Goal: Transaction & Acquisition: Purchase product/service

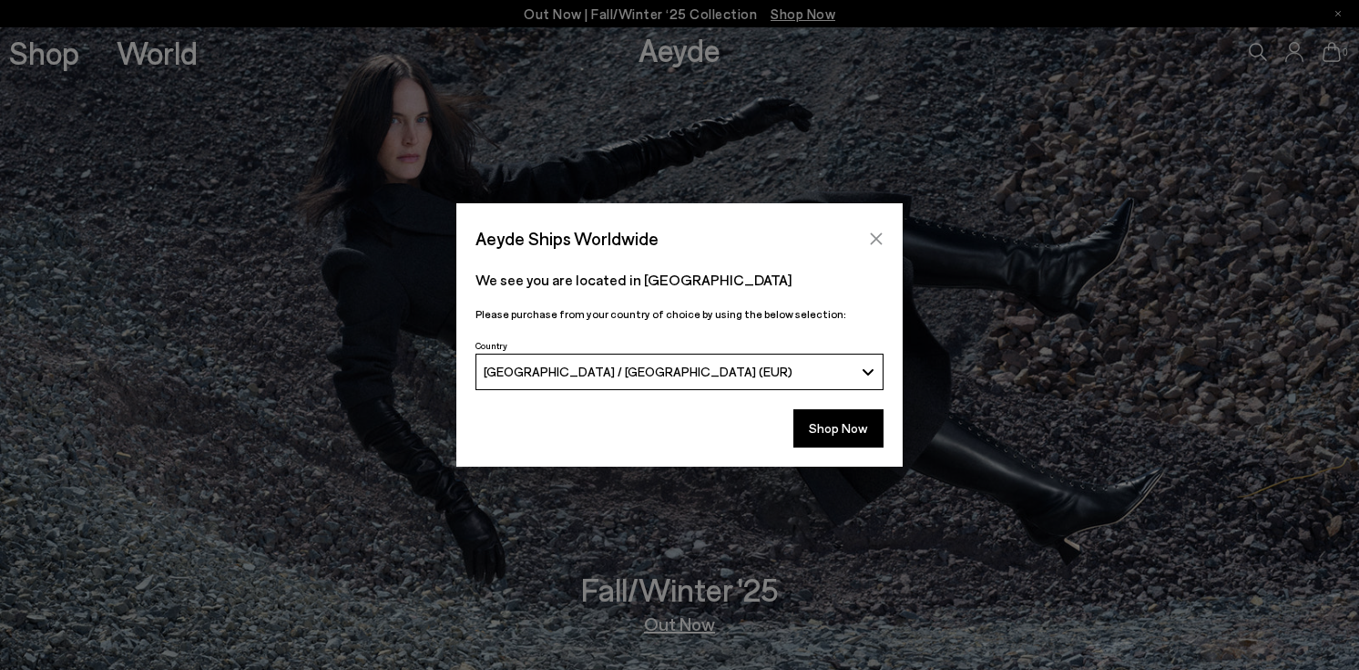
click at [871, 243] on icon "Close" at bounding box center [877, 238] width 12 height 12
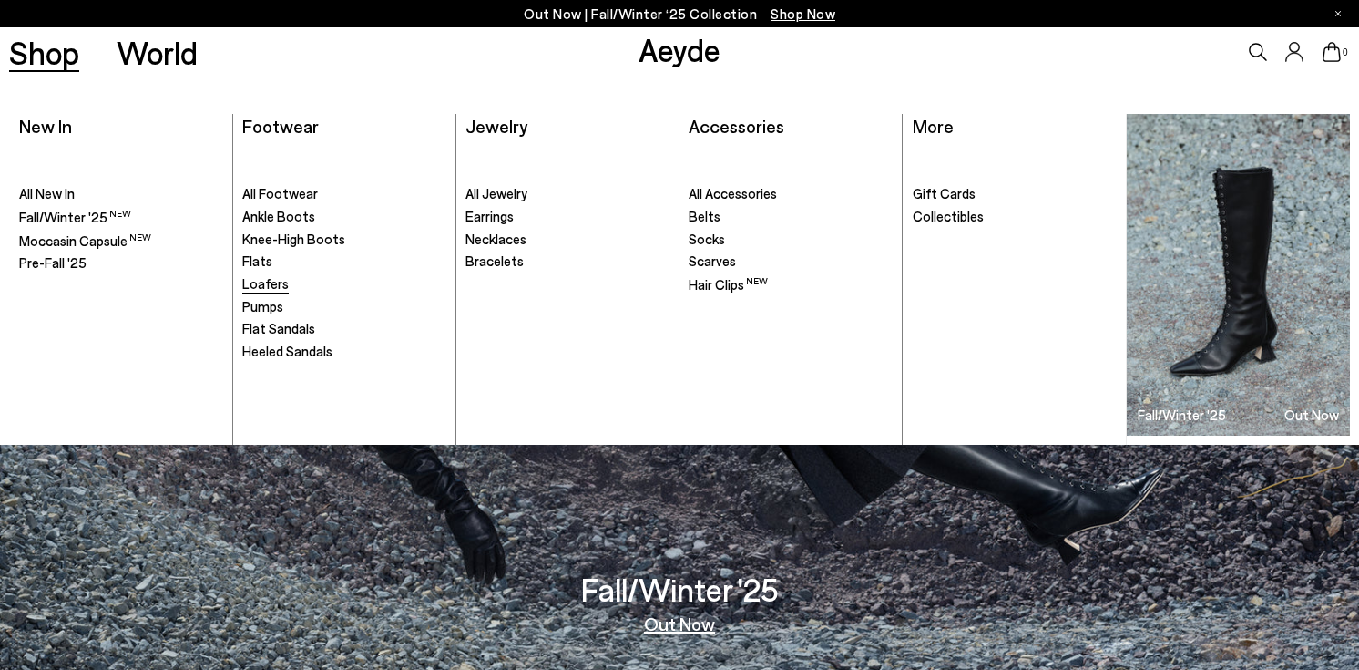
click at [267, 286] on span "Loafers" at bounding box center [265, 283] width 46 height 16
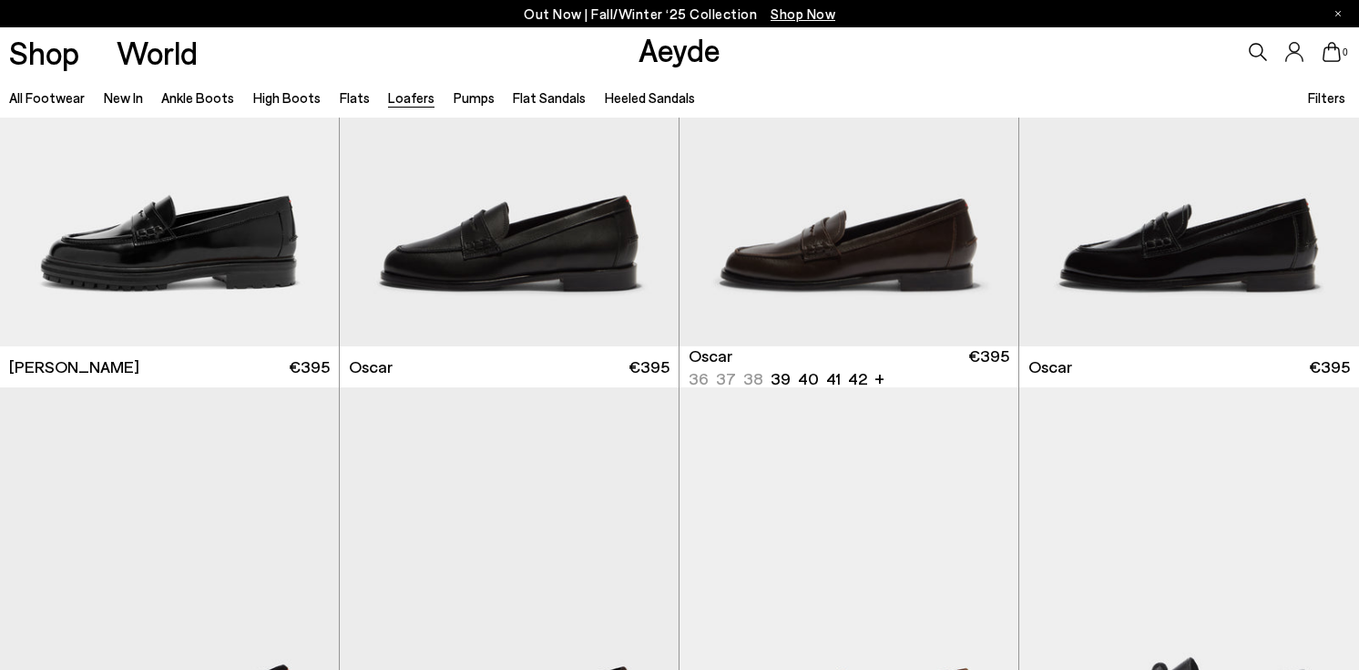
scroll to position [1602, 0]
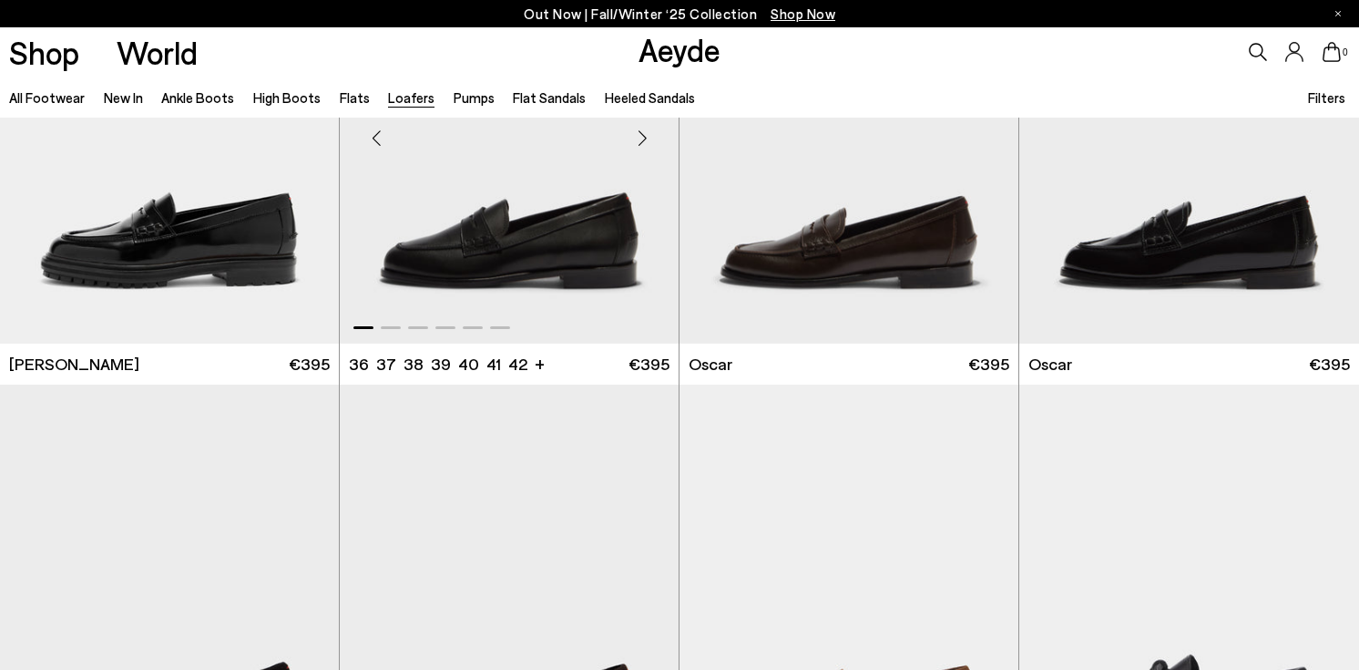
click at [550, 206] on img "1 / 6" at bounding box center [509, 130] width 339 height 426
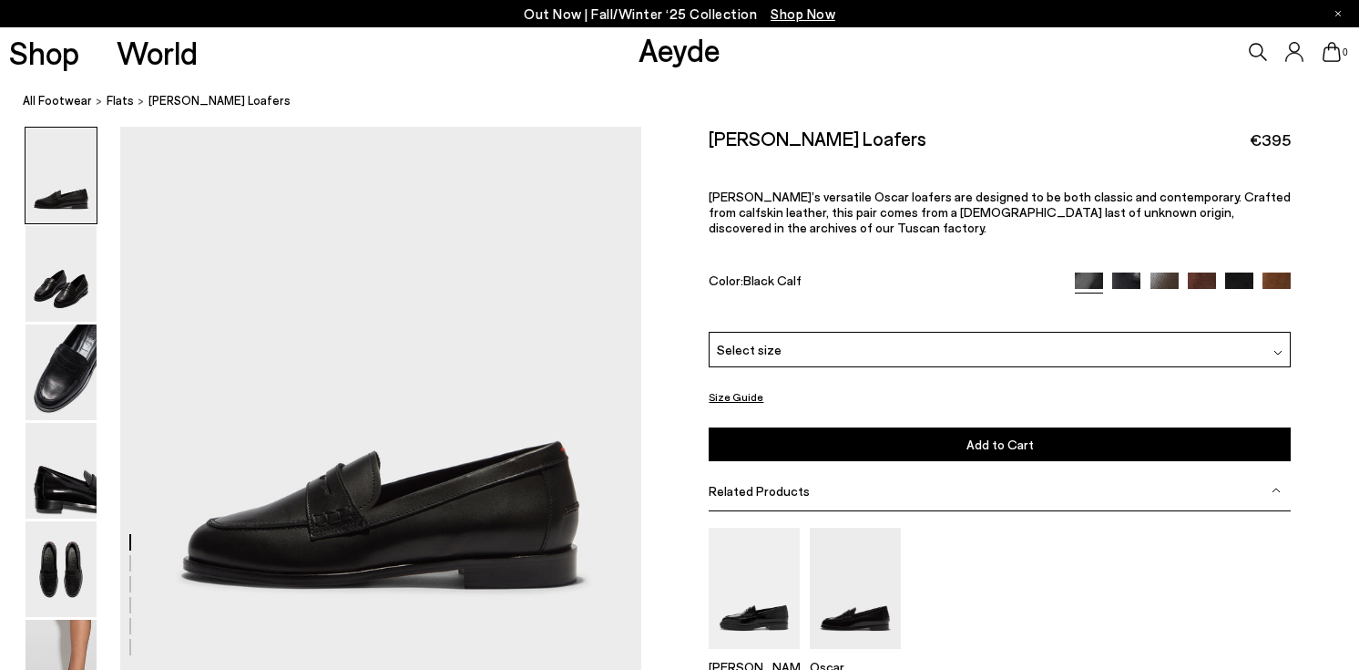
click at [867, 344] on div "Select size" at bounding box center [1000, 350] width 582 height 36
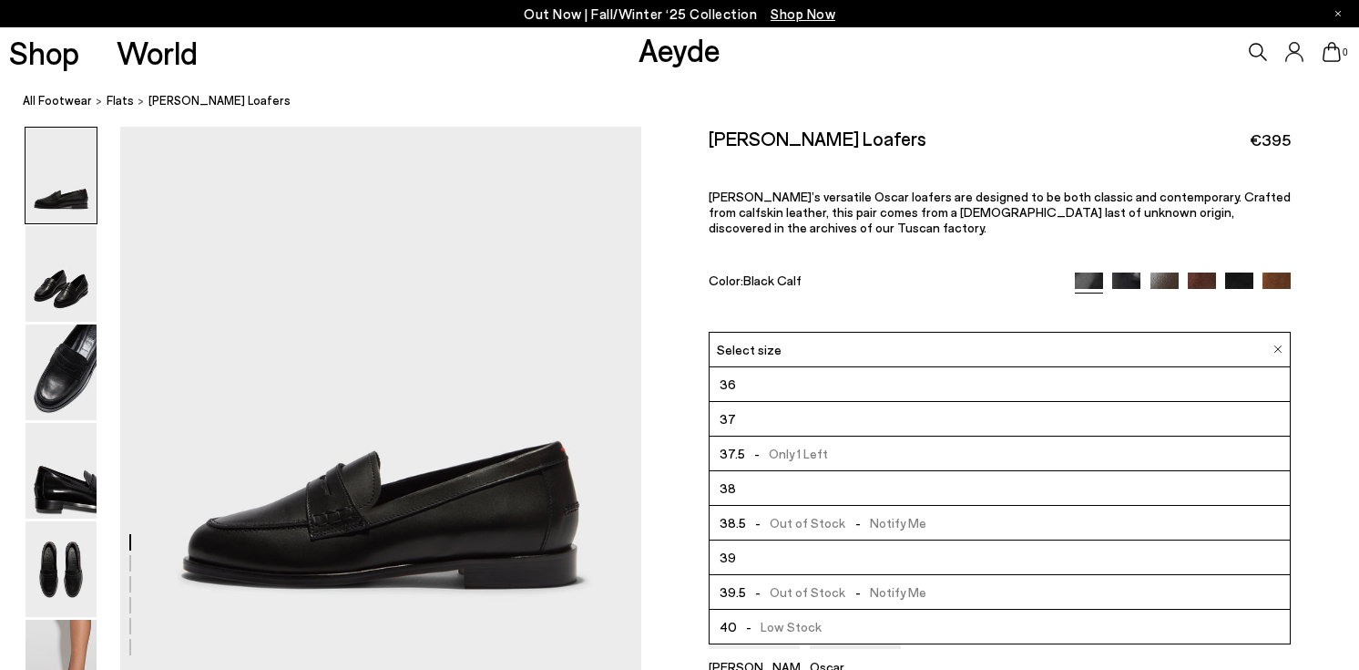
click at [781, 526] on span "- Out of Stock - Notify Me" at bounding box center [836, 522] width 180 height 23
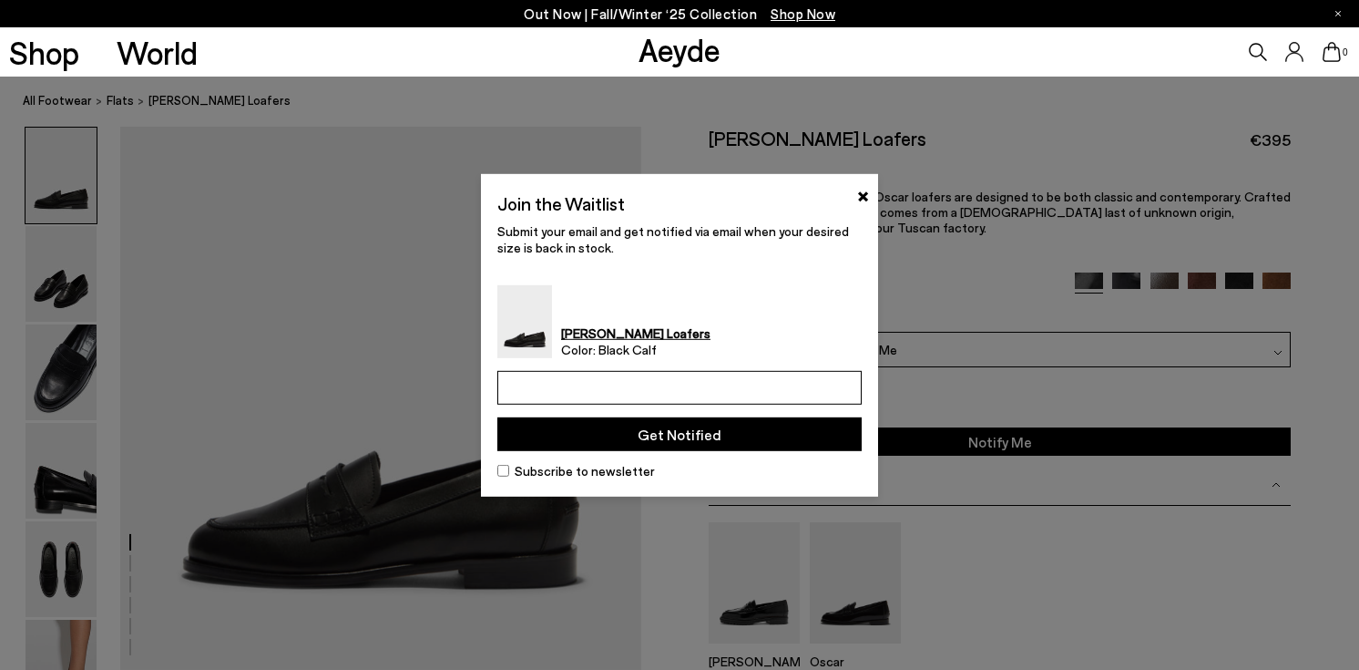
click at [630, 384] on input "email" at bounding box center [679, 388] width 364 height 34
type input "**********"
click at [635, 436] on button "Get Notified" at bounding box center [679, 434] width 364 height 34
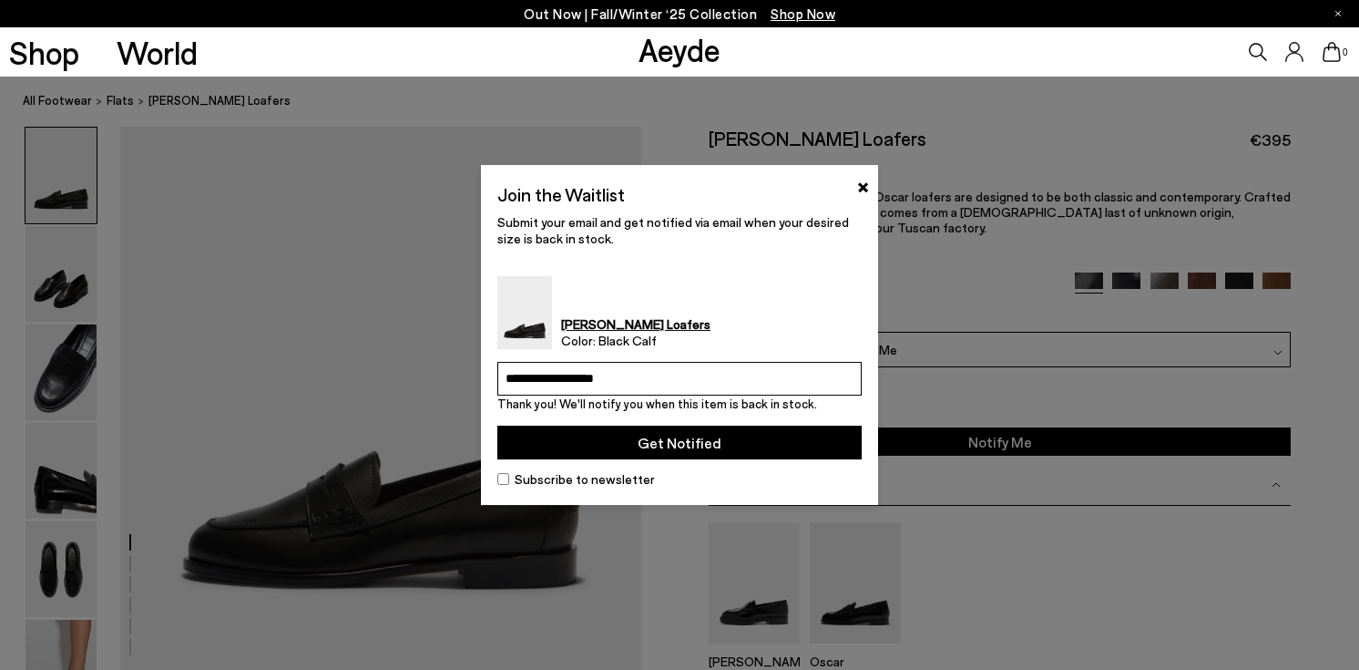
click at [566, 453] on button "Get Notified" at bounding box center [679, 442] width 364 height 34
click at [576, 444] on button "Get Notified" at bounding box center [679, 442] width 364 height 34
click at [857, 184] on button "×" at bounding box center [863, 185] width 12 height 22
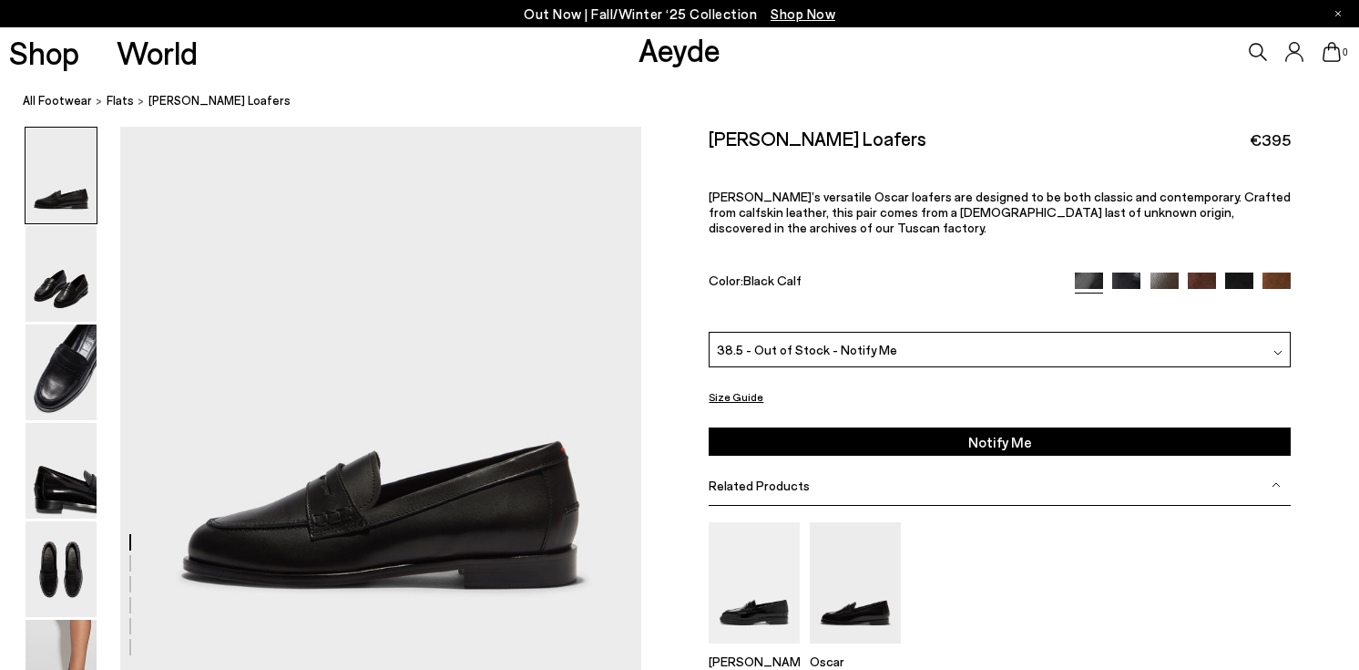
click at [1166, 278] on img at bounding box center [1165, 286] width 28 height 28
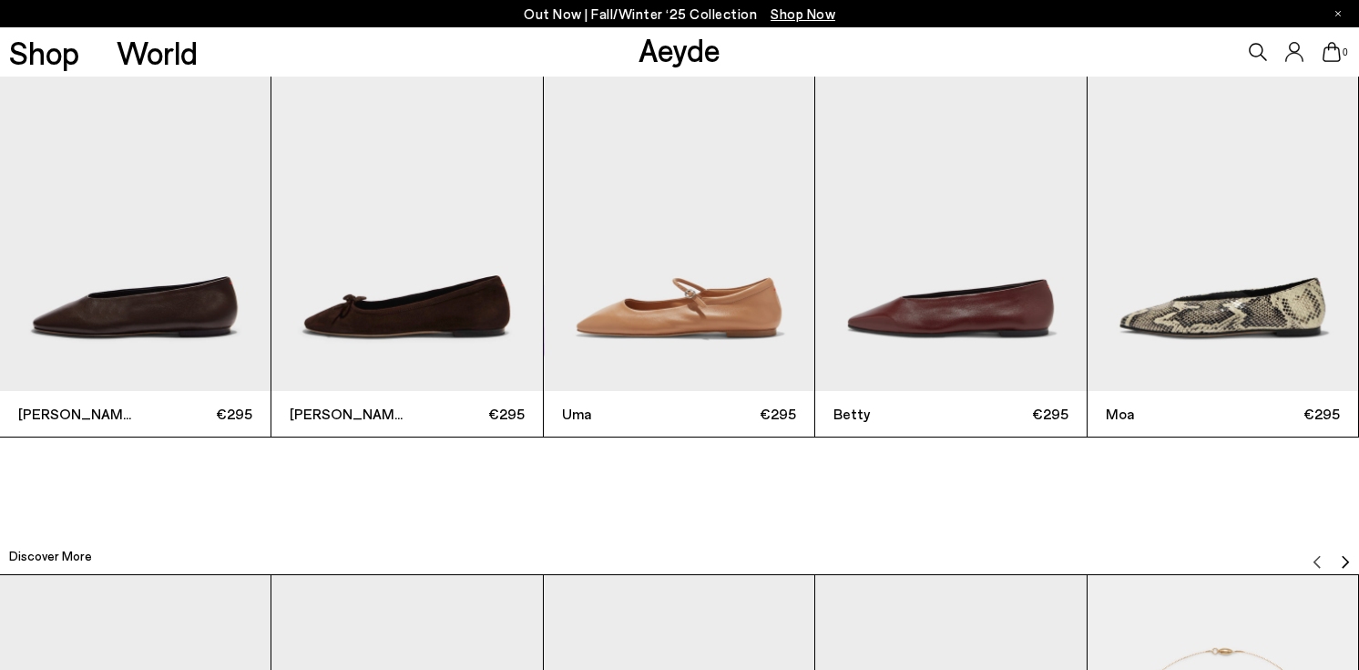
scroll to position [4263, 0]
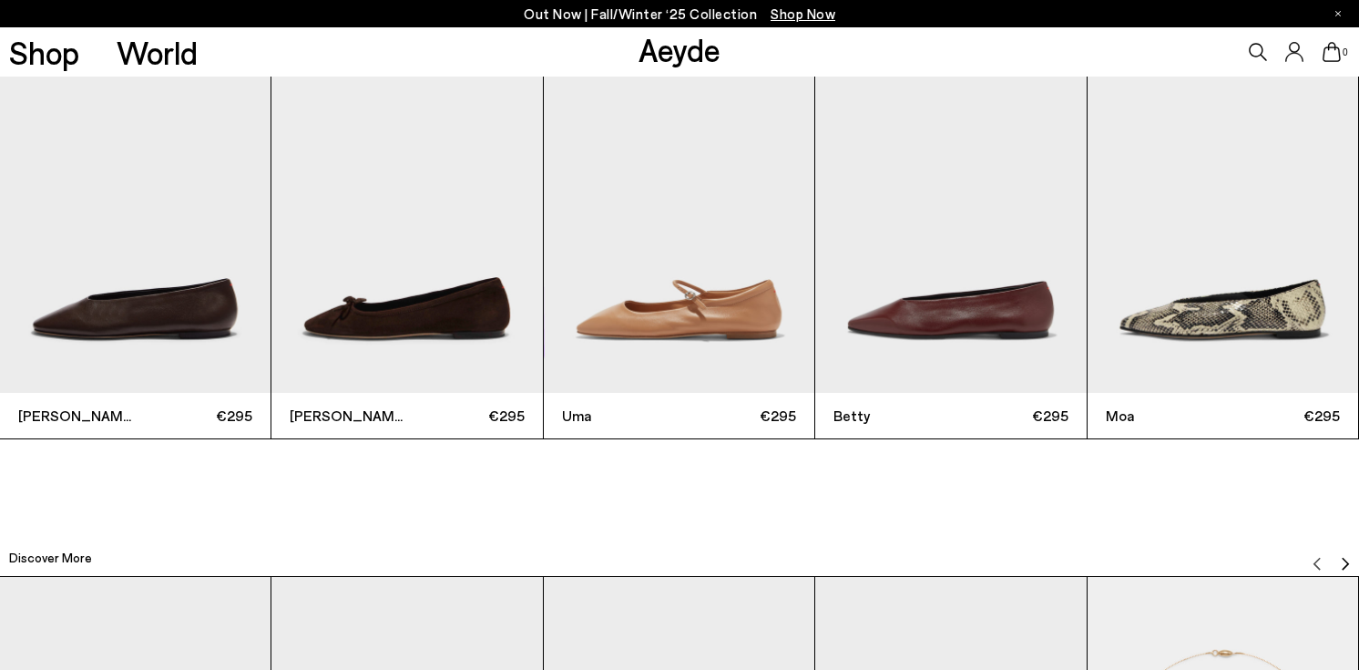
click at [345, 325] on img "2 / 12" at bounding box center [407, 212] width 271 height 362
click at [419, 349] on img "2 / 12" at bounding box center [407, 212] width 271 height 362
click at [436, 324] on img "2 / 12" at bounding box center [407, 212] width 271 height 362
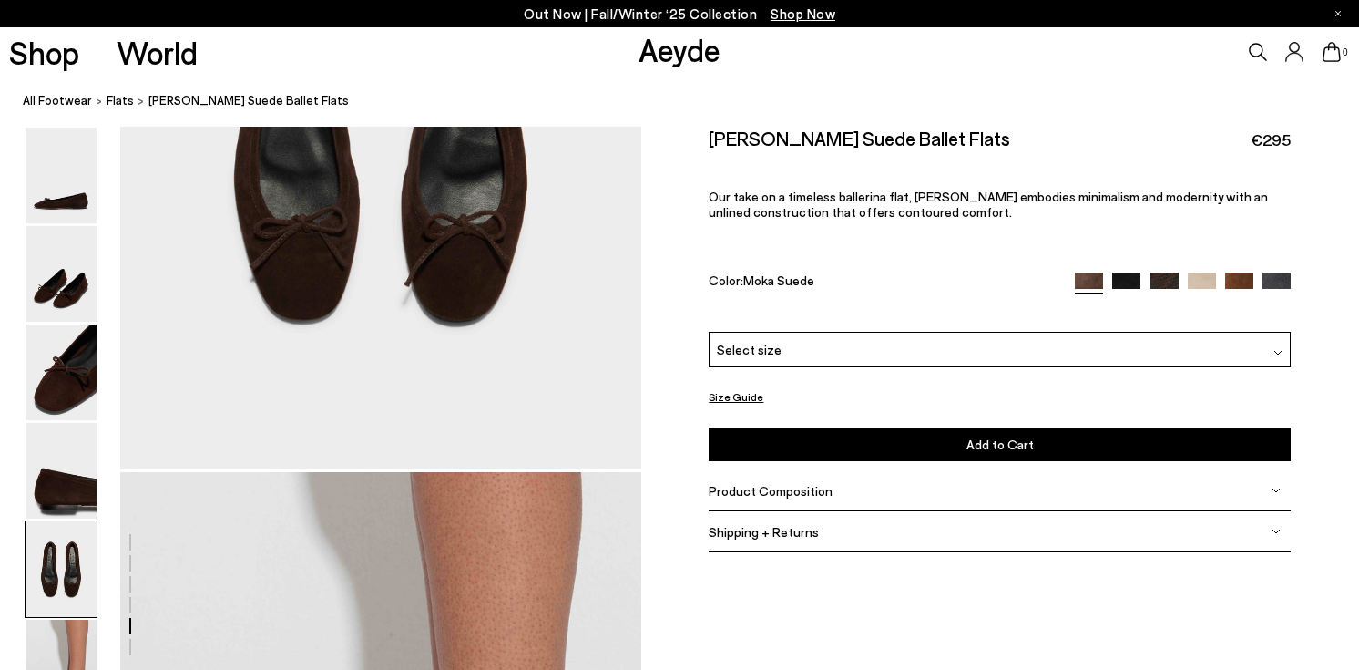
scroll to position [3004, 0]
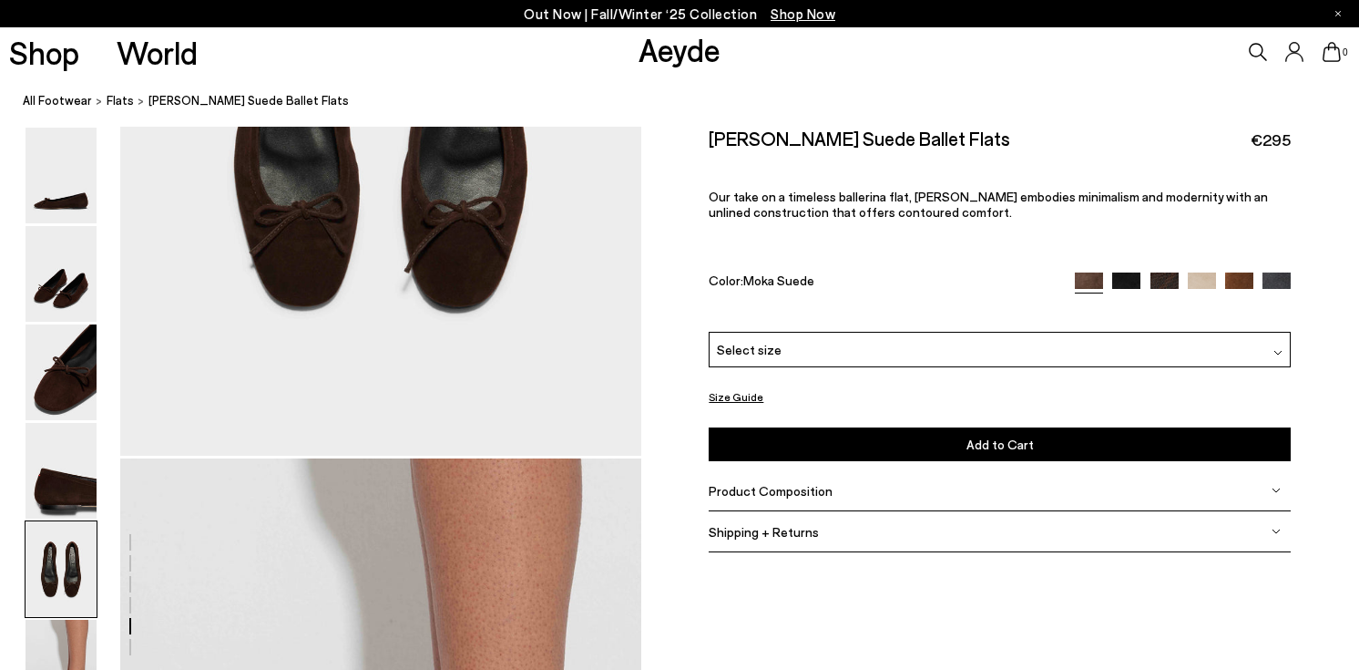
click at [862, 357] on div "Select size" at bounding box center [1000, 350] width 582 height 36
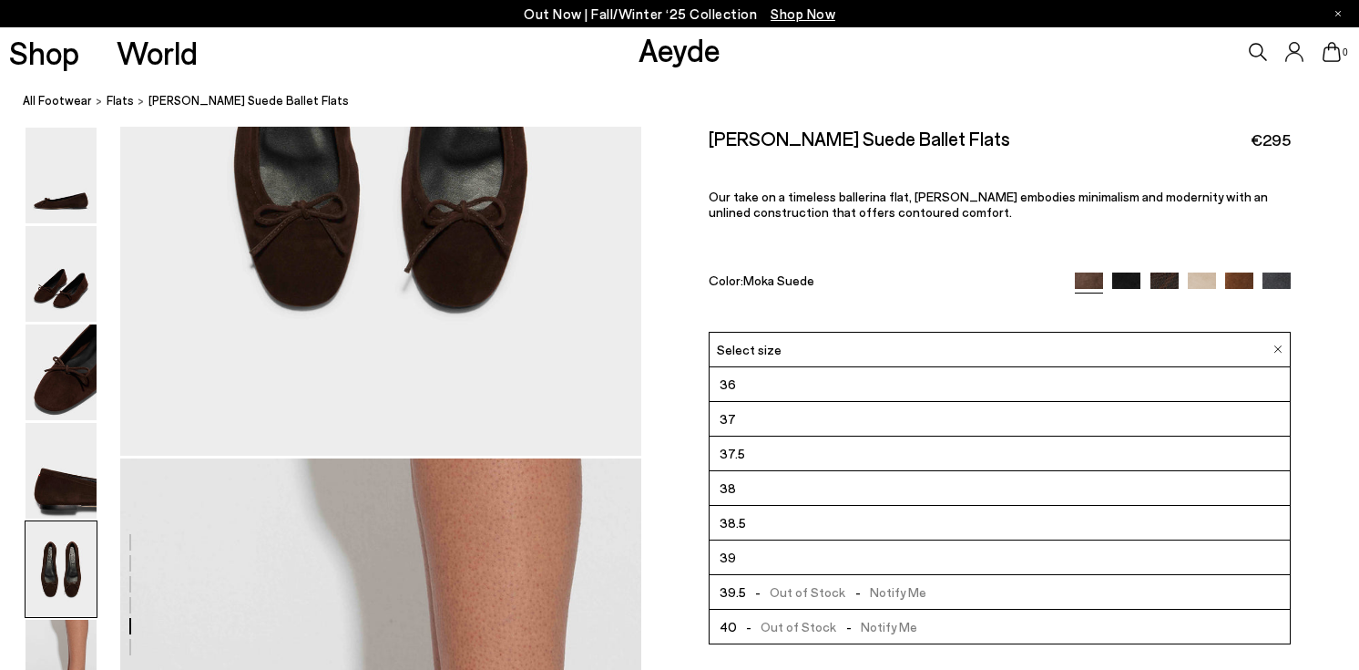
click at [738, 520] on span "38.5" at bounding box center [733, 522] width 26 height 23
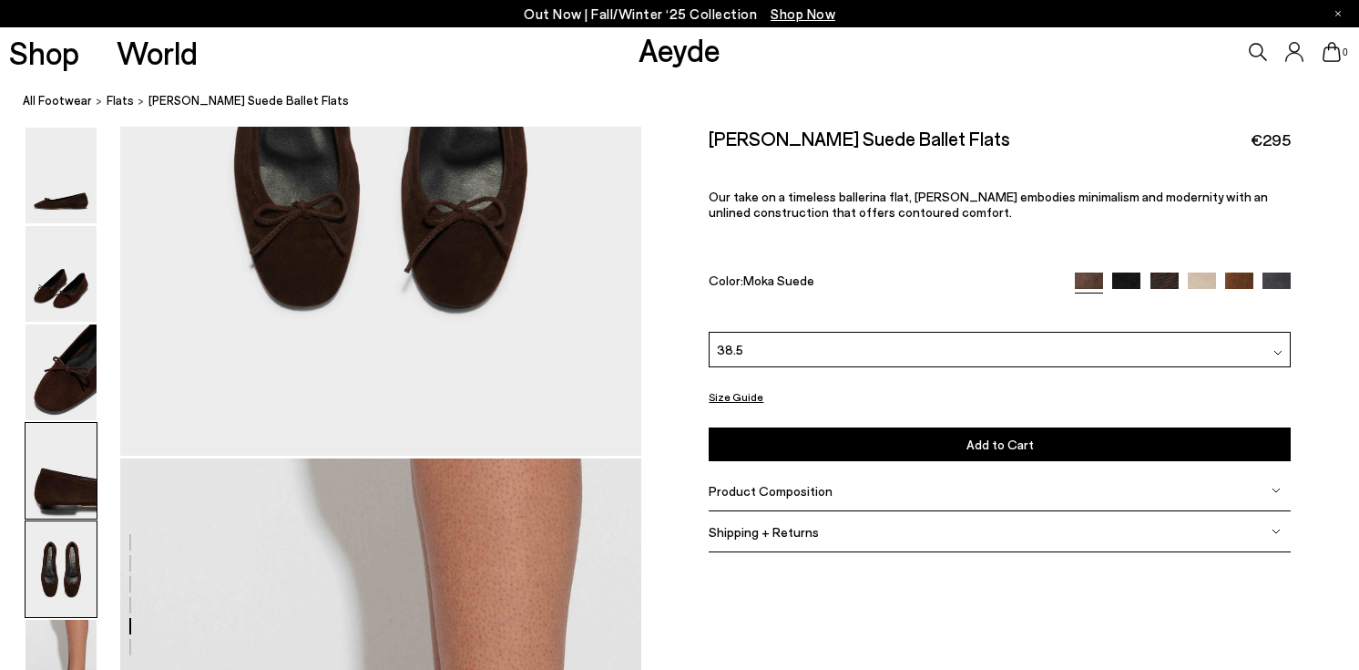
click at [56, 502] on img at bounding box center [61, 471] width 71 height 96
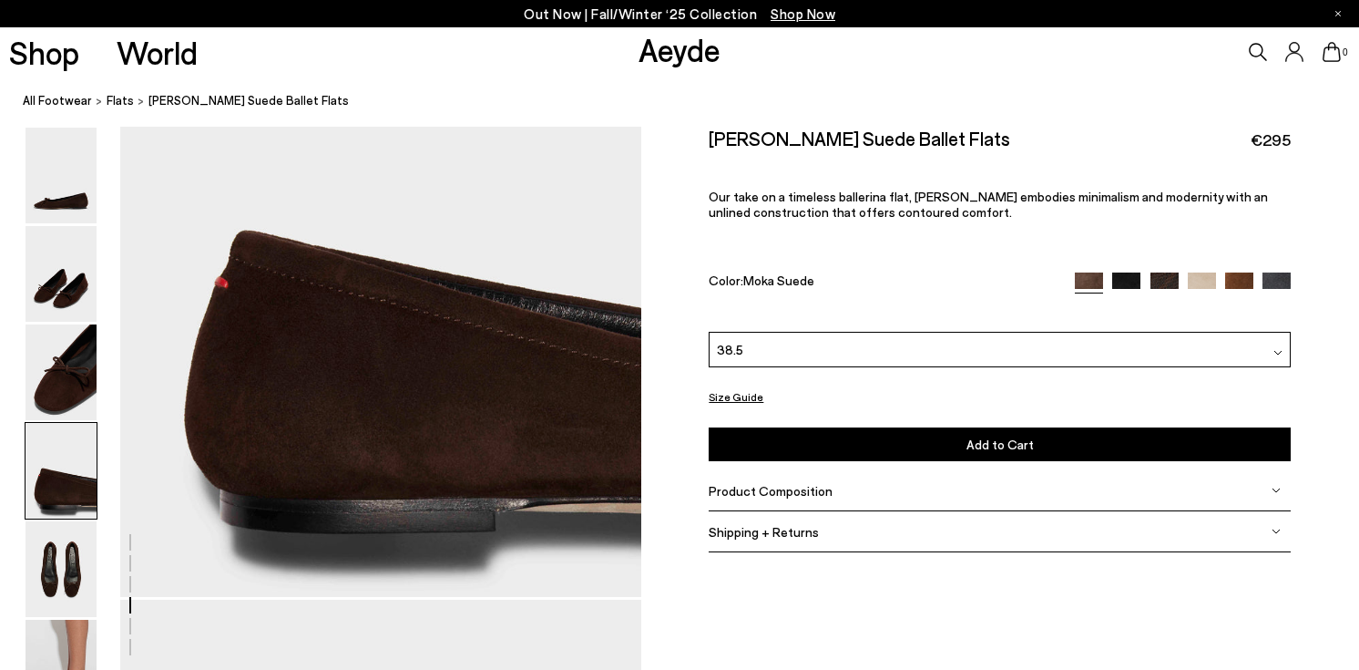
scroll to position [2198, 0]
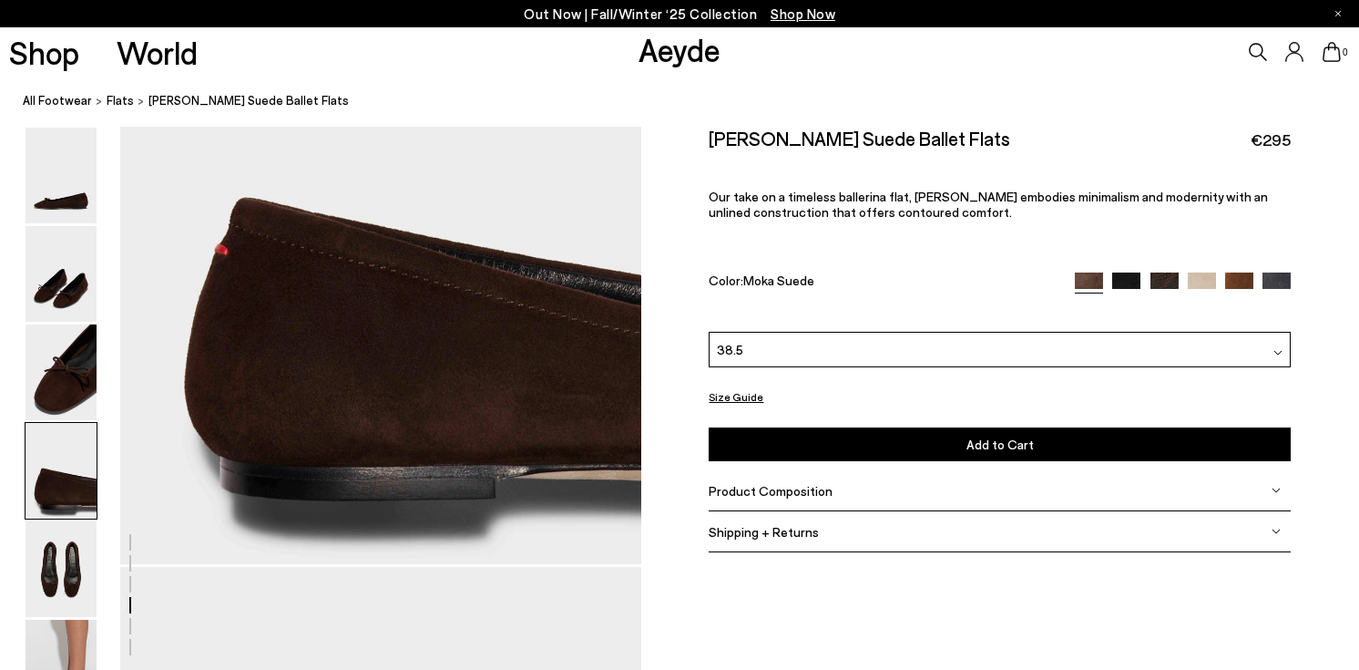
click at [743, 397] on button "Size Guide" at bounding box center [736, 396] width 55 height 23
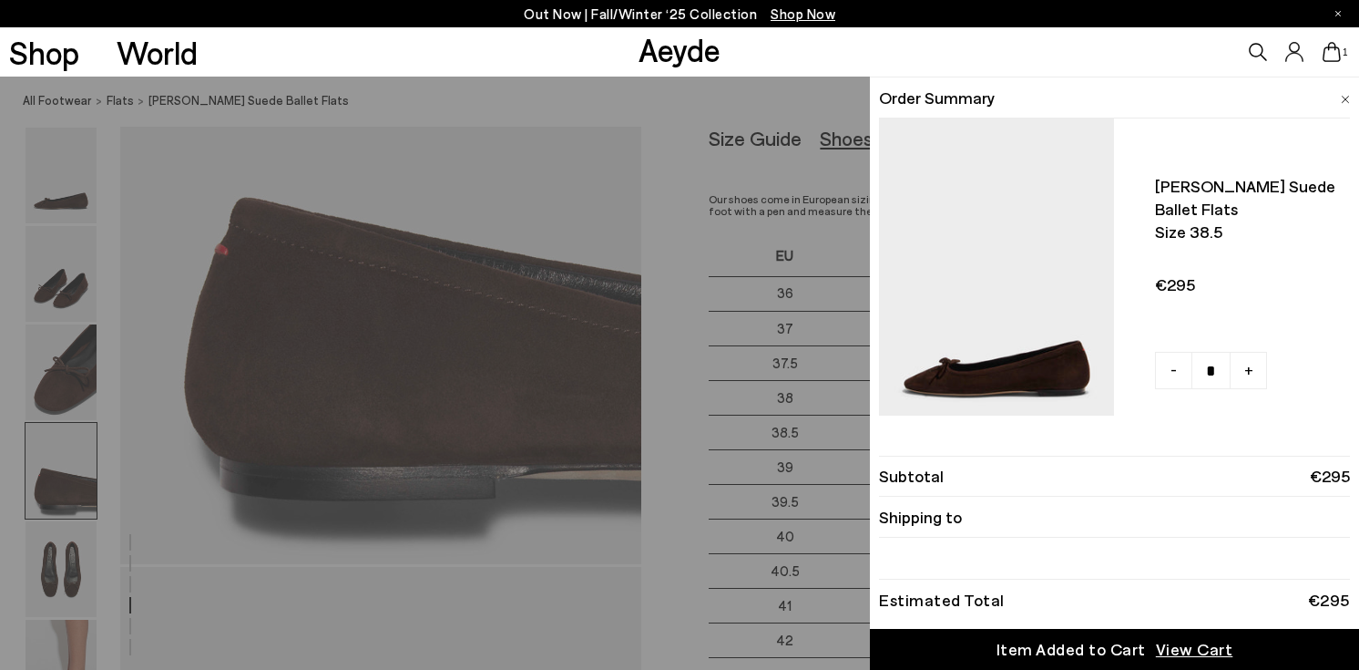
click at [1352, 97] on div "Order Summary Delfina suede ballet flats Size 38.5" at bounding box center [1114, 246] width 489 height 339
click at [1348, 97] on img at bounding box center [1345, 100] width 9 height 8
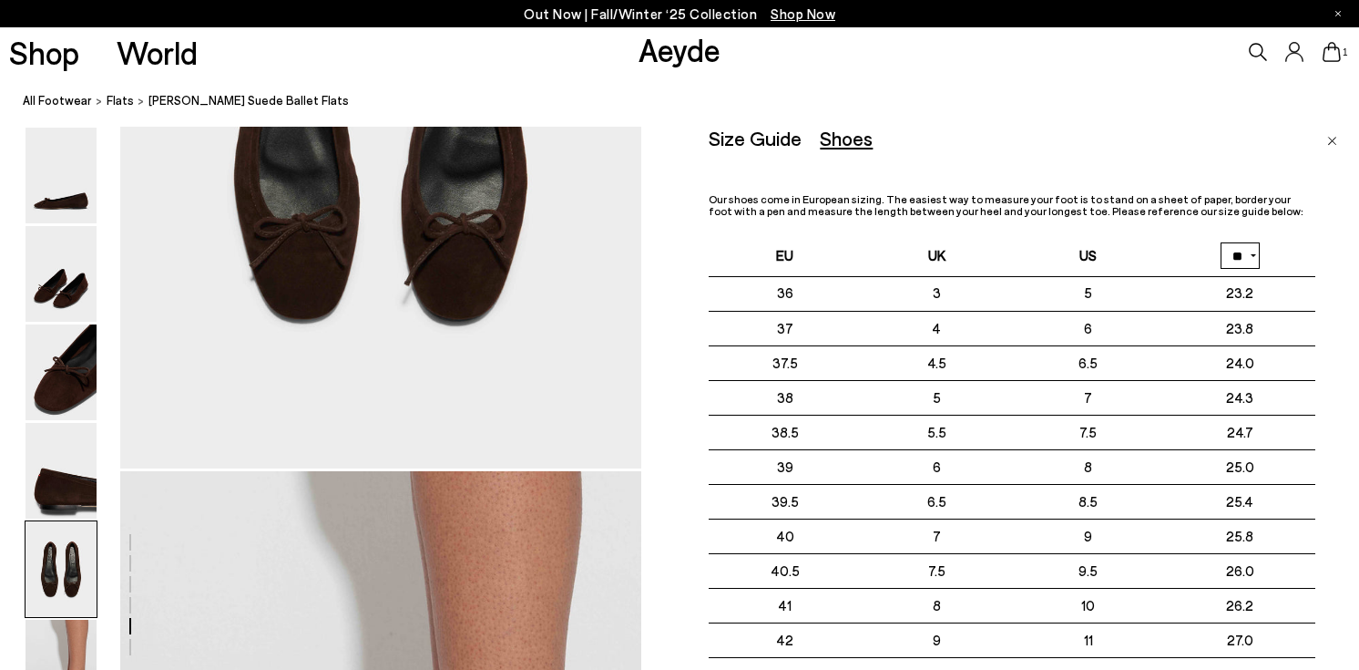
scroll to position [2993, 0]
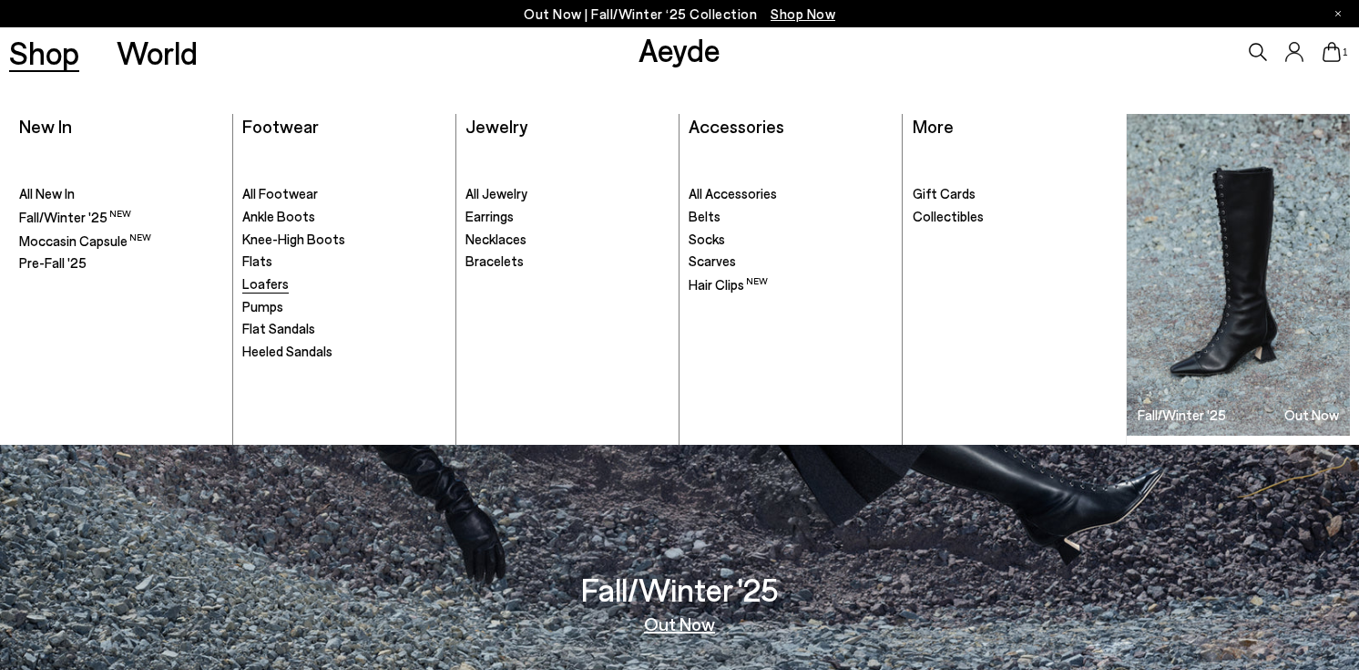
click at [277, 282] on span "Loafers" at bounding box center [265, 283] width 46 height 16
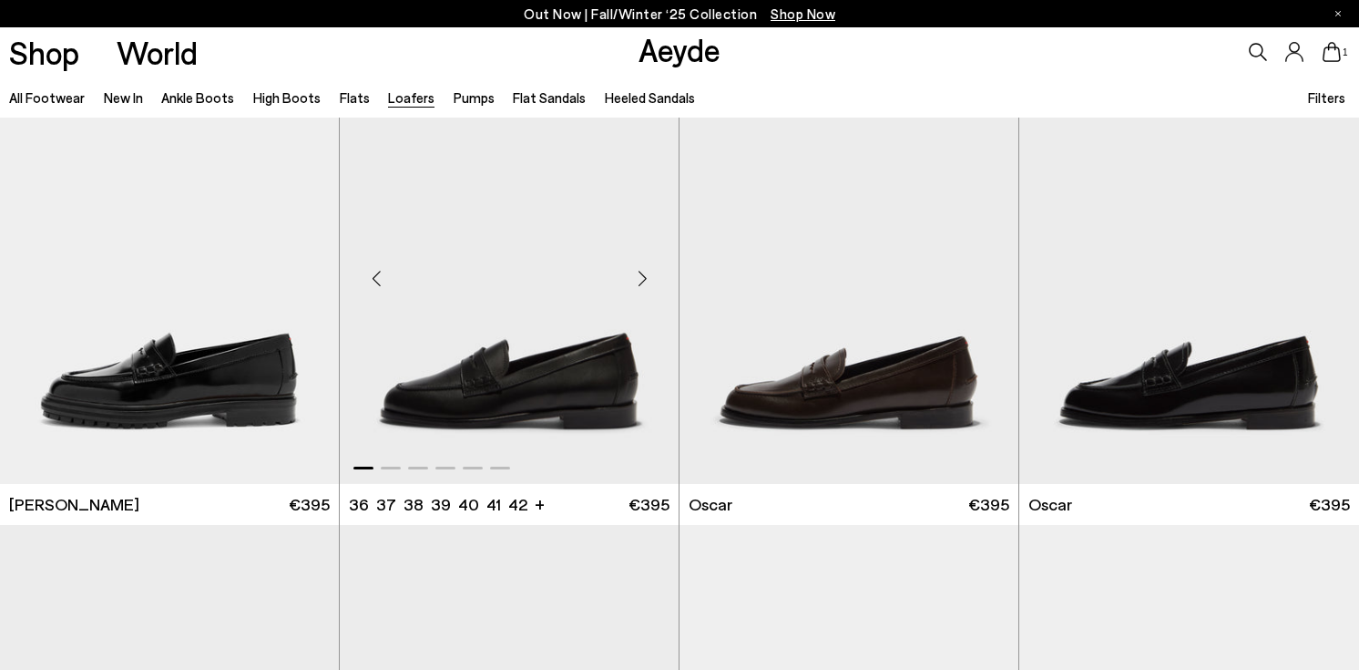
scroll to position [1463, 0]
